Goal: Information Seeking & Learning: Check status

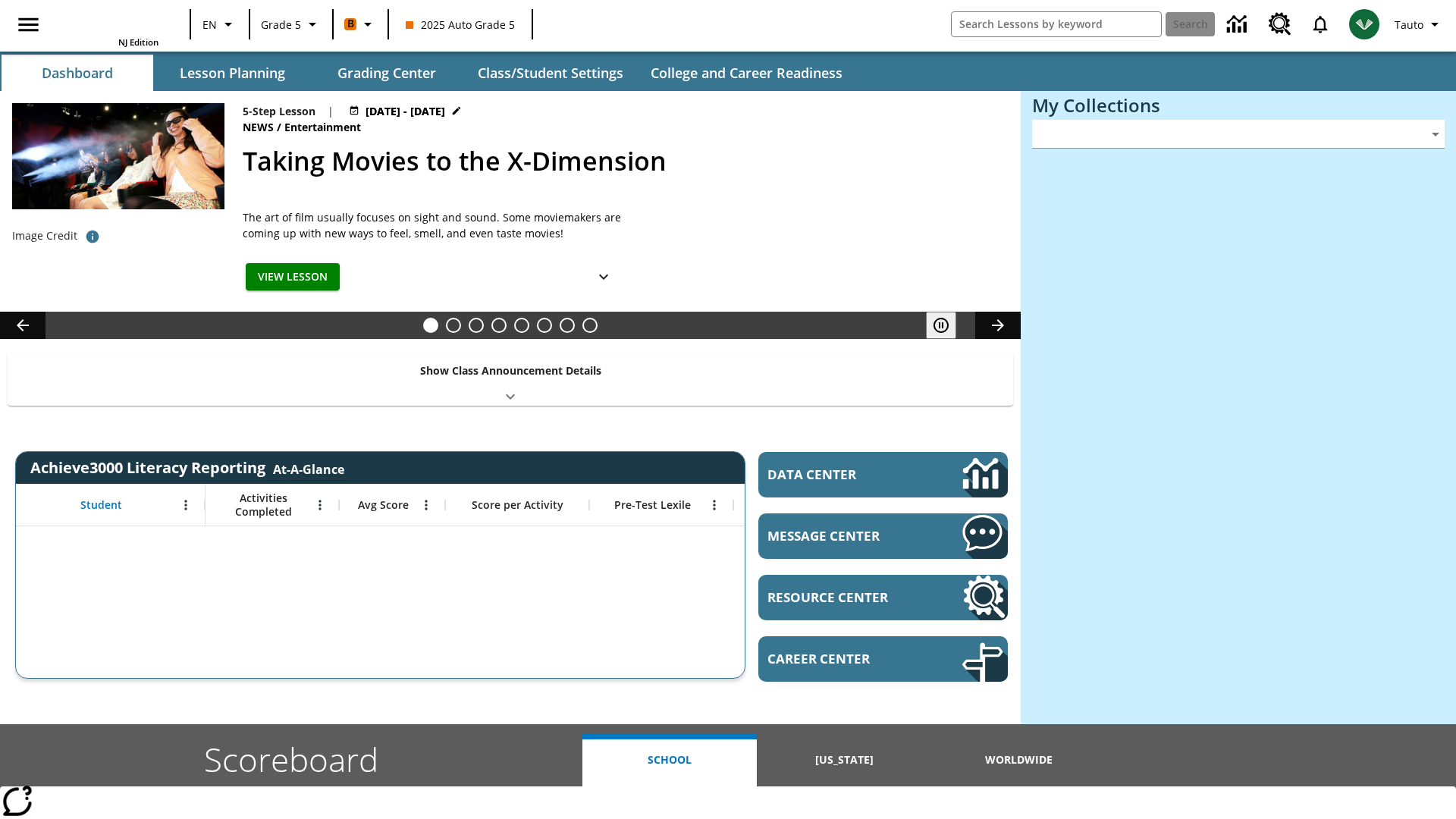
type input "-1"
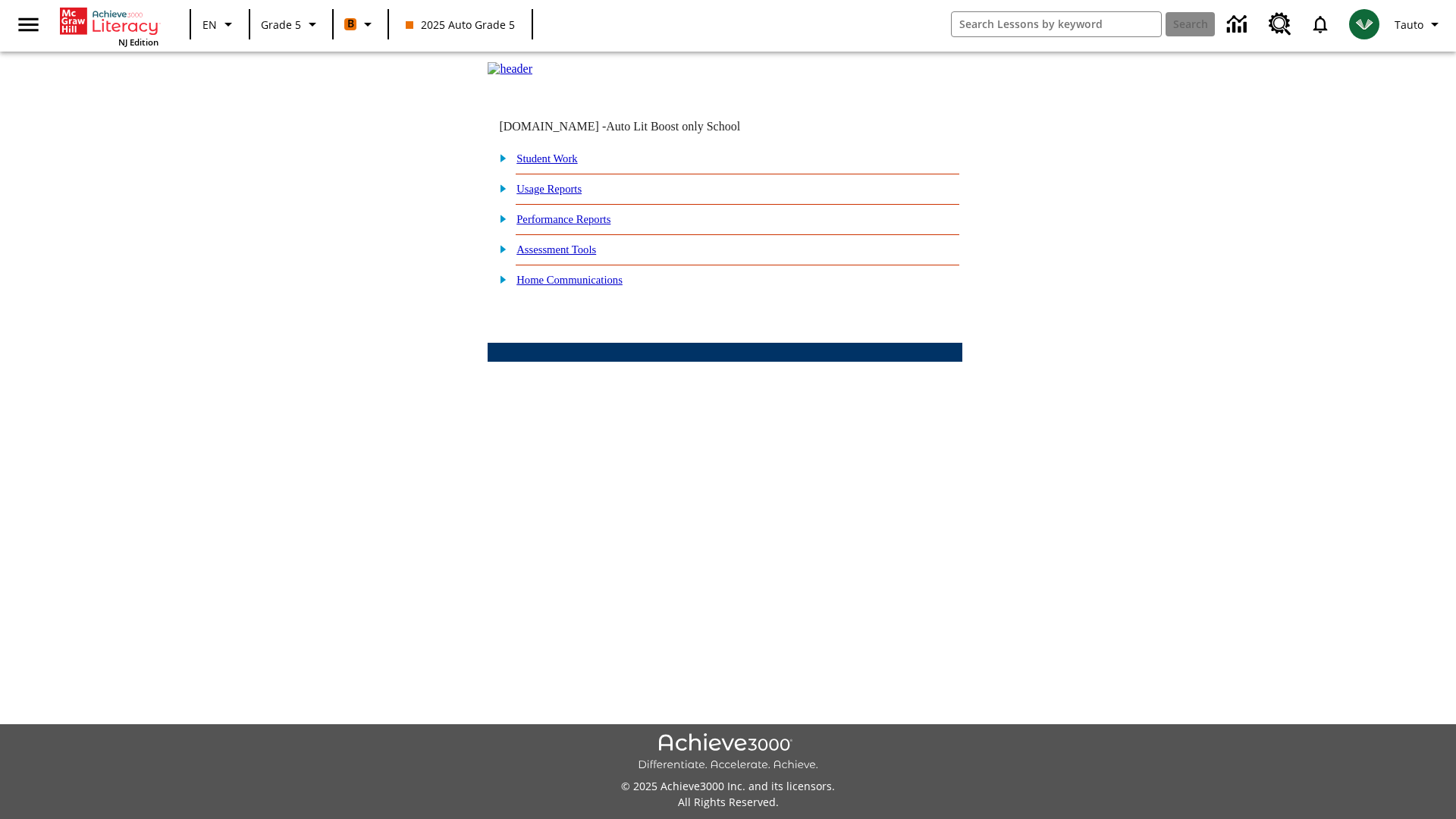
click at [580, 225] on link "Performance Reports" at bounding box center [564, 220] width 94 height 12
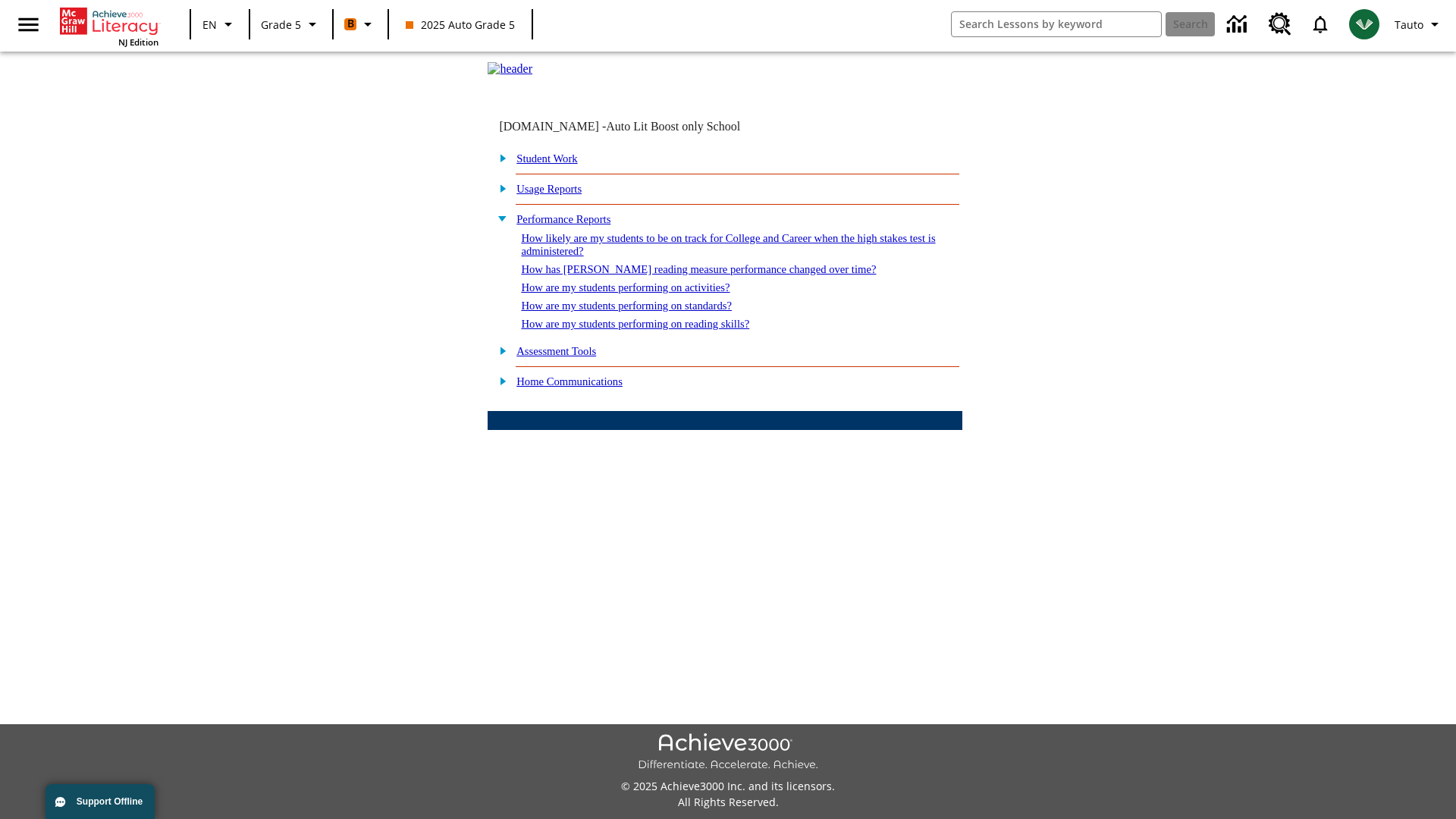
click at [650, 330] on link "How are my students performing on reading skills?" at bounding box center [635, 324] width 228 height 12
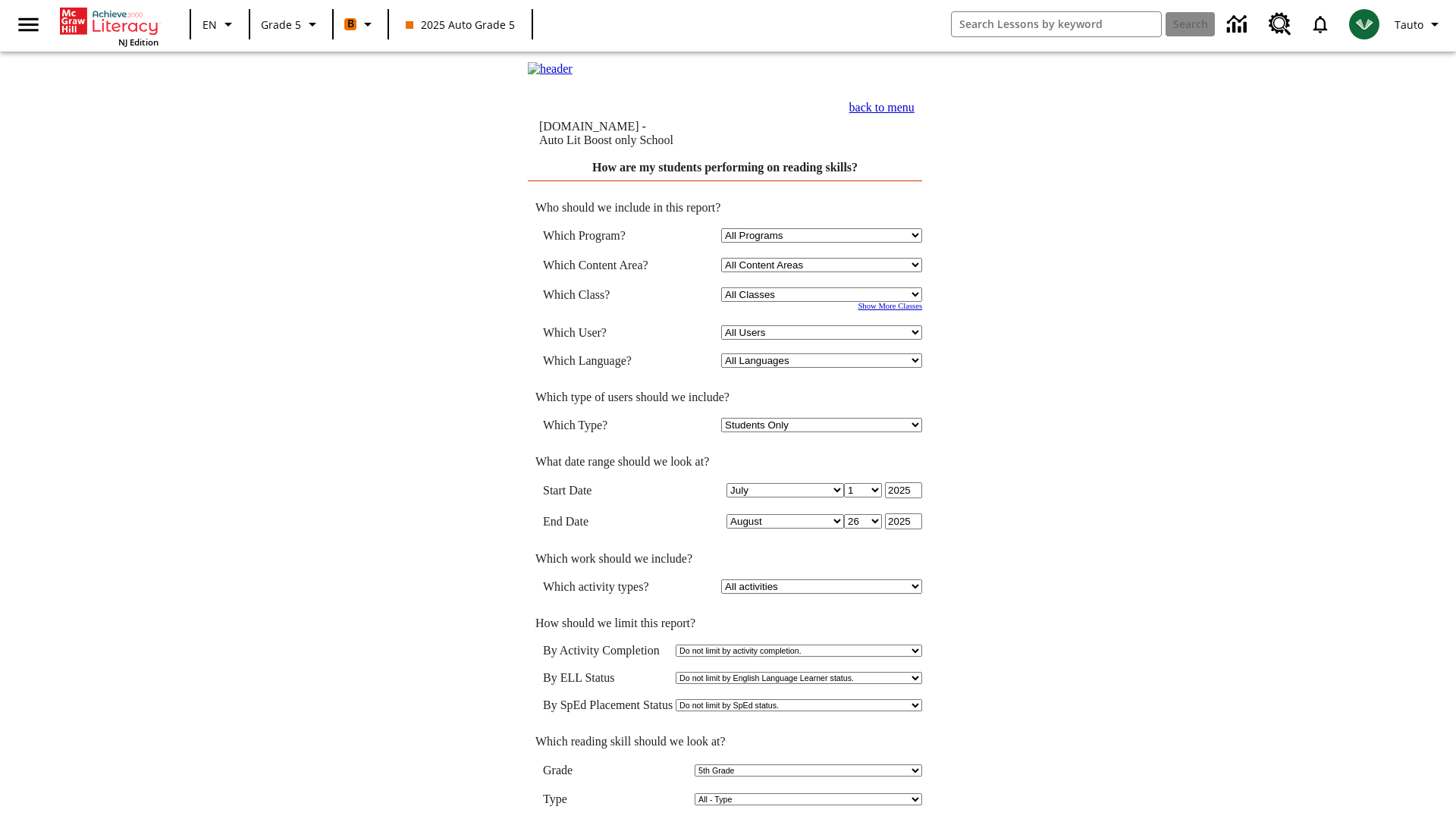
click at [823, 296] on select "Select a Class: All Classes 2025 Auto Grade 5 OL 2025 Auto Grade 6" at bounding box center [821, 295] width 201 height 15
select select "11133131"
select select "21437107"
